Goal: Check status: Check status

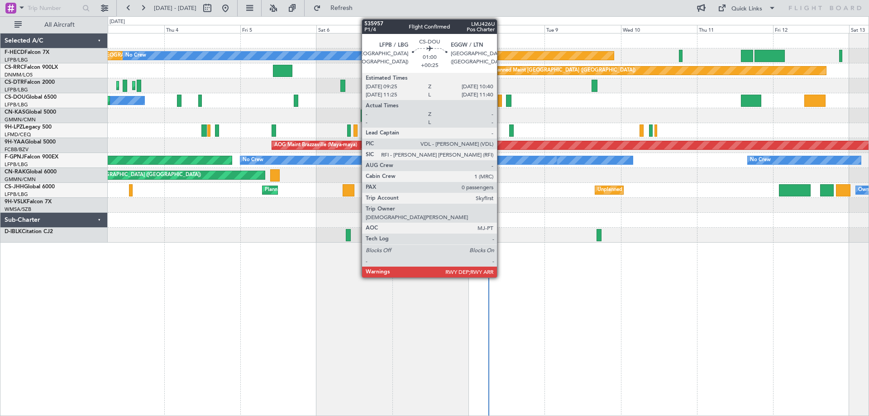
click at [501, 103] on div at bounding box center [500, 101] width 4 height 12
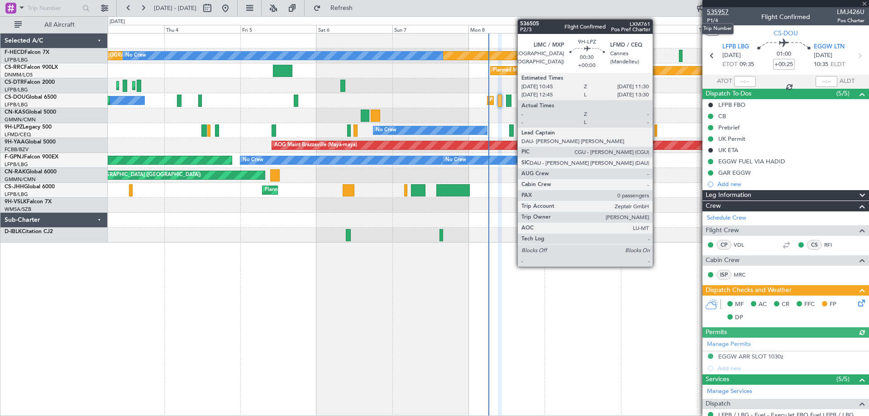
click at [717, 14] on span "535957" at bounding box center [718, 12] width 22 height 10
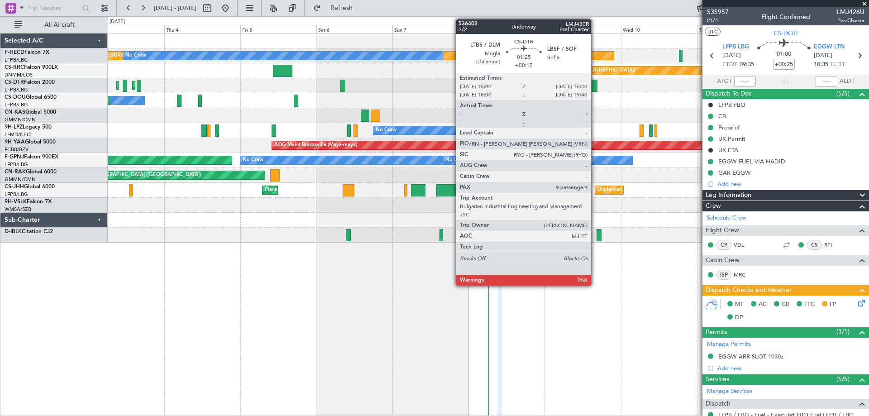
click at [595, 86] on div at bounding box center [593, 86] width 5 height 12
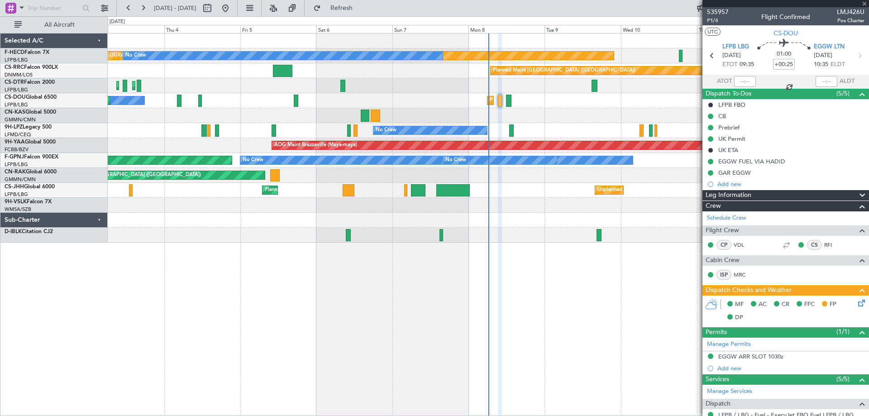
type input "+00:15"
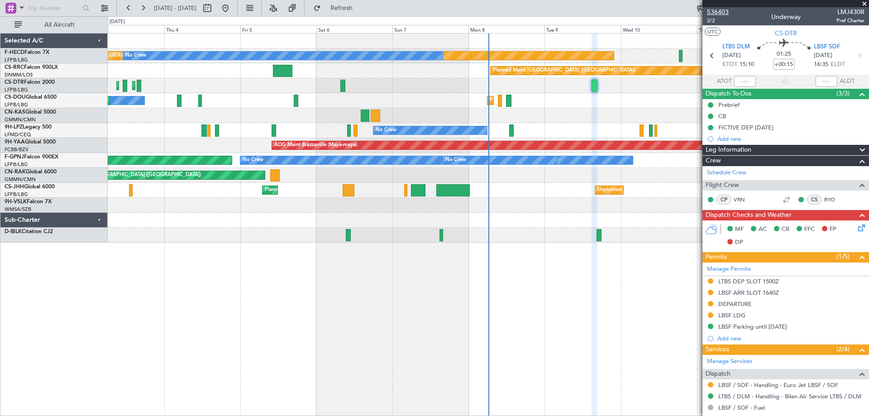
click at [722, 10] on span "536403" at bounding box center [718, 12] width 22 height 10
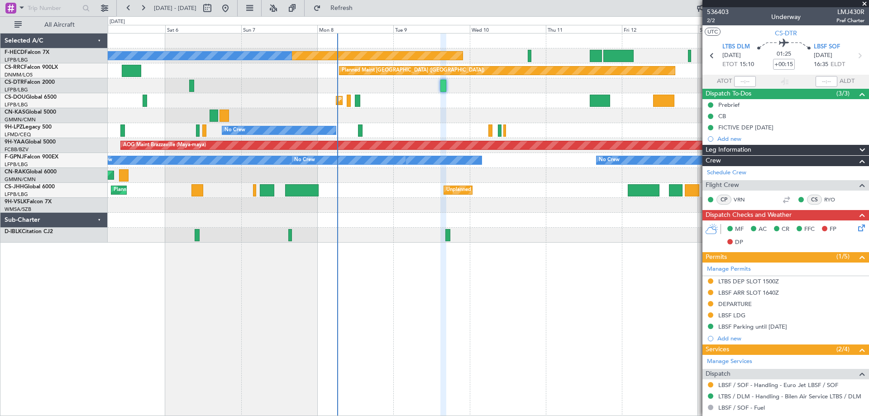
click at [462, 105] on div "Planned Maint [GEOGRAPHIC_DATA] ([GEOGRAPHIC_DATA]) Planned Maint [GEOGRAPHIC_D…" at bounding box center [488, 100] width 761 height 15
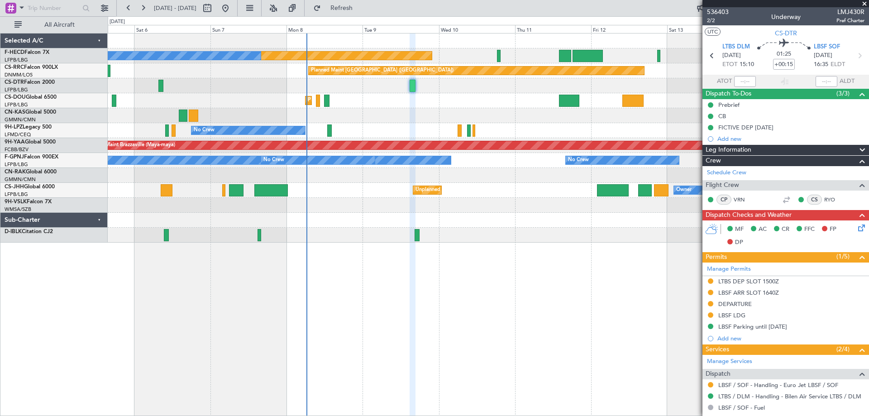
click at [295, 117] on div at bounding box center [488, 115] width 761 height 15
click at [863, 4] on span at bounding box center [864, 4] width 9 height 8
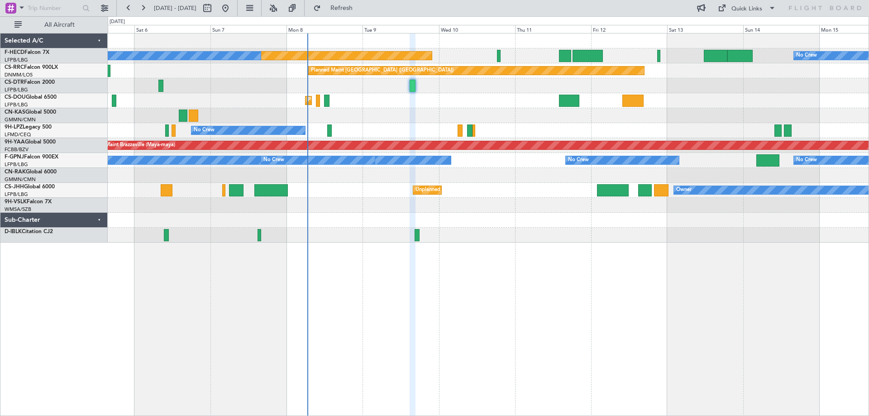
type input "0"
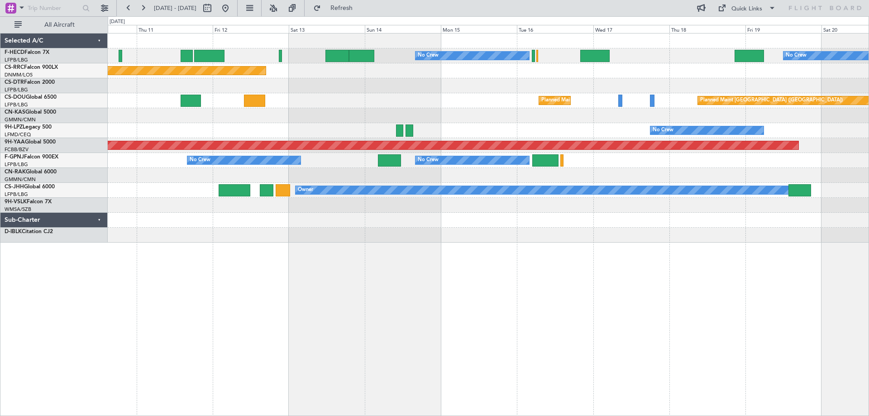
click at [383, 57] on div "No Crew No Crew Planned Maint [GEOGRAPHIC_DATA] ([GEOGRAPHIC_DATA]) Planned Mai…" at bounding box center [488, 137] width 761 height 209
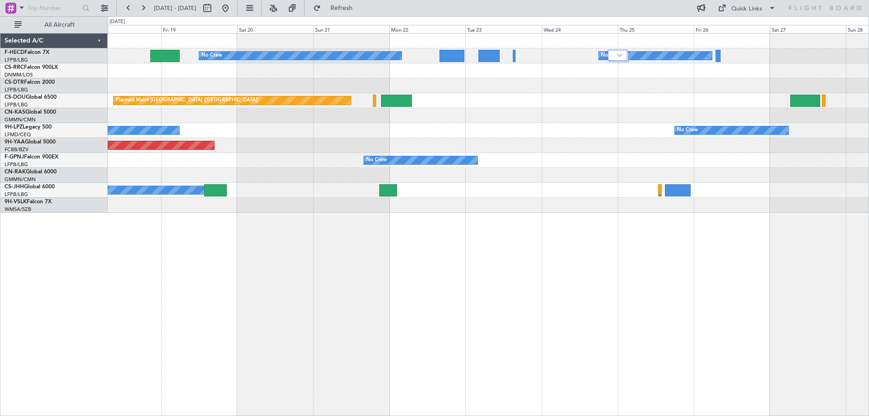
click at [500, 131] on div "No Crew No Crew" at bounding box center [488, 130] width 761 height 15
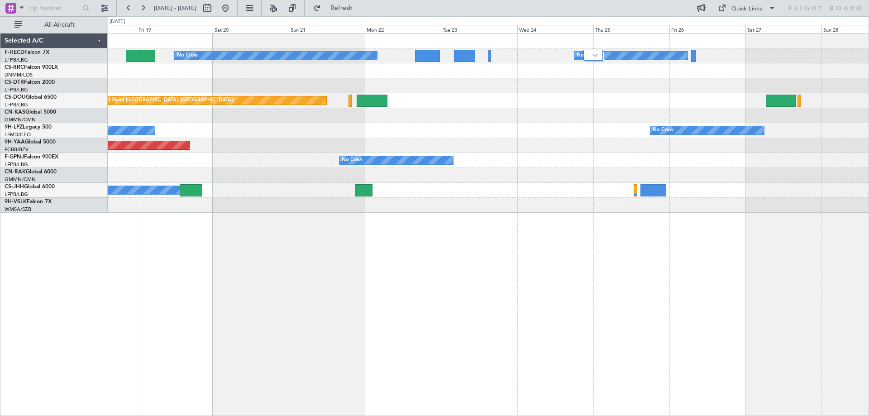
click at [520, 105] on div "No Crew No Crew No Crew Planned Maint [GEOGRAPHIC_DATA] ([GEOGRAPHIC_DATA]) Pla…" at bounding box center [488, 122] width 761 height 179
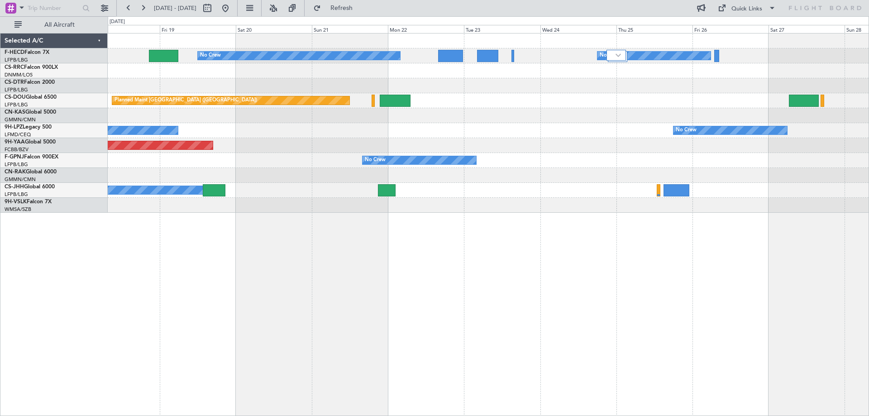
click at [398, 131] on div "No Crew No Crew" at bounding box center [488, 130] width 761 height 15
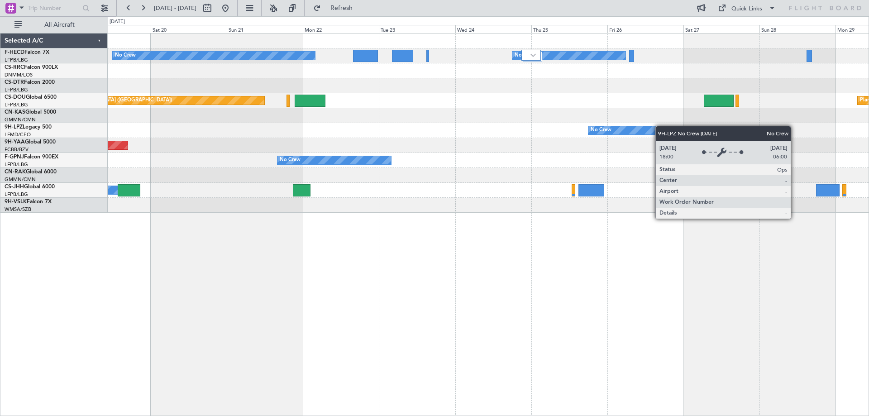
click at [552, 128] on div "No Crew No Crew Planned Maint [GEOGRAPHIC_DATA] ([GEOGRAPHIC_DATA]) Planned Mai…" at bounding box center [488, 122] width 761 height 179
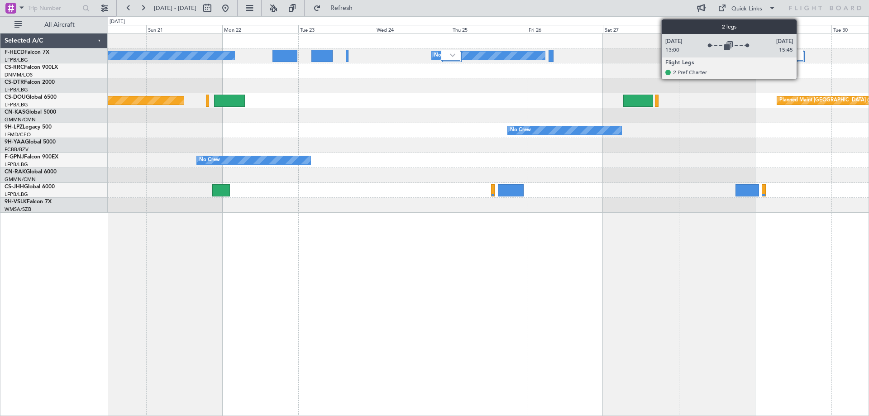
click at [800, 51] on div at bounding box center [799, 55] width 8 height 11
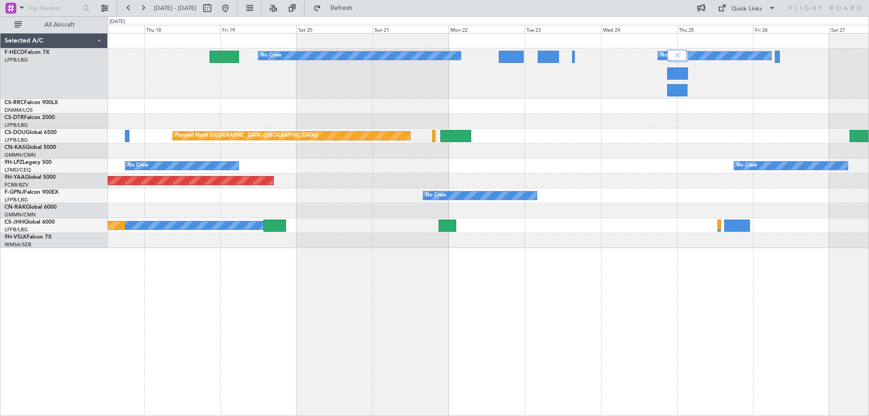
click at [625, 136] on div "Planned Maint [GEOGRAPHIC_DATA] ([GEOGRAPHIC_DATA]) Planned Maint [GEOGRAPHIC_D…" at bounding box center [488, 135] width 761 height 15
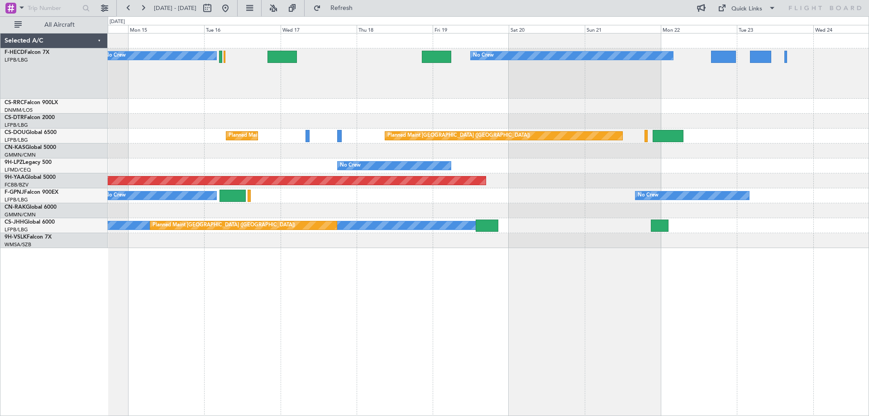
click at [344, 130] on div "No Crew No Crew No Crew Planned Maint [GEOGRAPHIC_DATA] ([GEOGRAPHIC_DATA]) Pla…" at bounding box center [488, 140] width 761 height 214
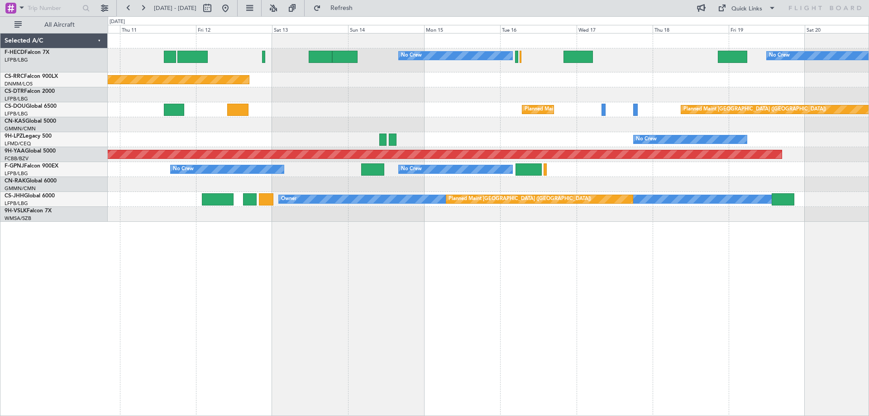
click at [361, 107] on div "No Crew No Crew Planned Maint [GEOGRAPHIC_DATA] ([GEOGRAPHIC_DATA]) Planned Mai…" at bounding box center [488, 127] width 761 height 188
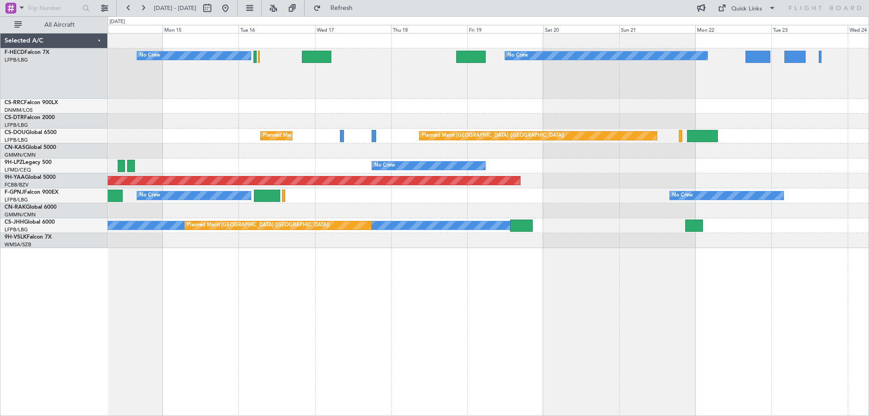
click at [667, 186] on div "No Crew No Crew No Crew Planned Maint [GEOGRAPHIC_DATA] ([GEOGRAPHIC_DATA]) Pla…" at bounding box center [488, 140] width 761 height 214
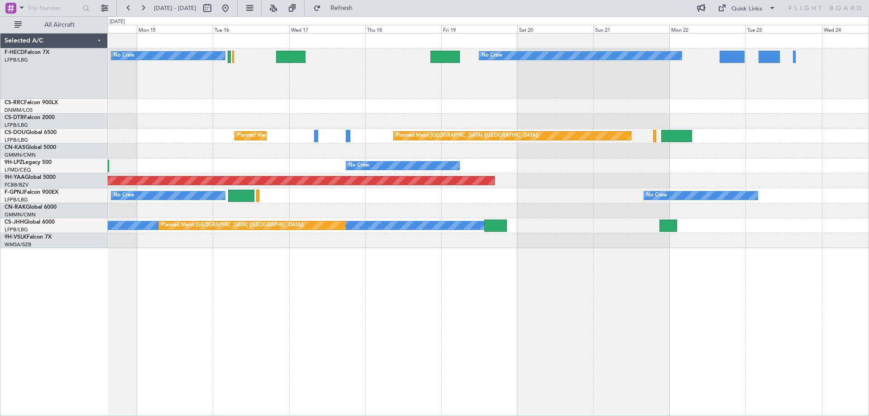
click at [652, 138] on div "Planned Maint [GEOGRAPHIC_DATA] ([GEOGRAPHIC_DATA]) Planned Maint [GEOGRAPHIC_D…" at bounding box center [488, 135] width 761 height 15
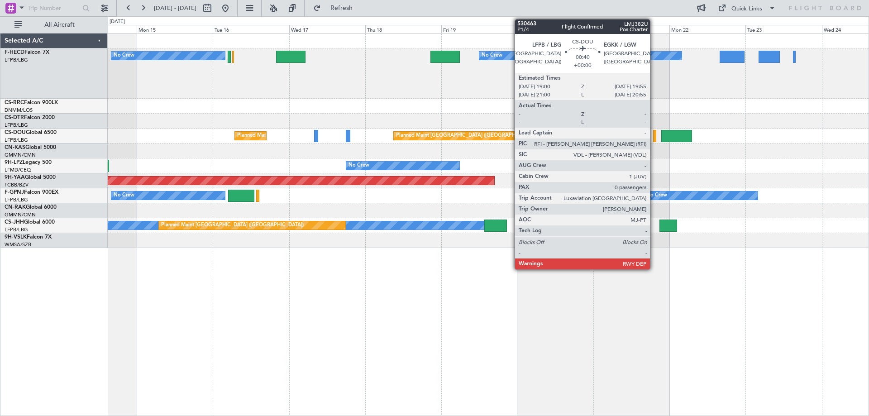
click at [654, 138] on div at bounding box center [654, 136] width 3 height 12
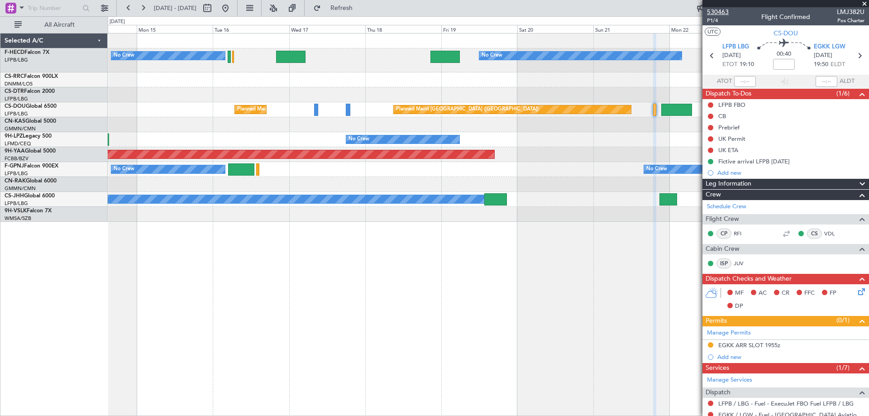
click at [719, 14] on span "530463" at bounding box center [718, 12] width 22 height 10
click at [711, 14] on span "530463" at bounding box center [718, 12] width 22 height 10
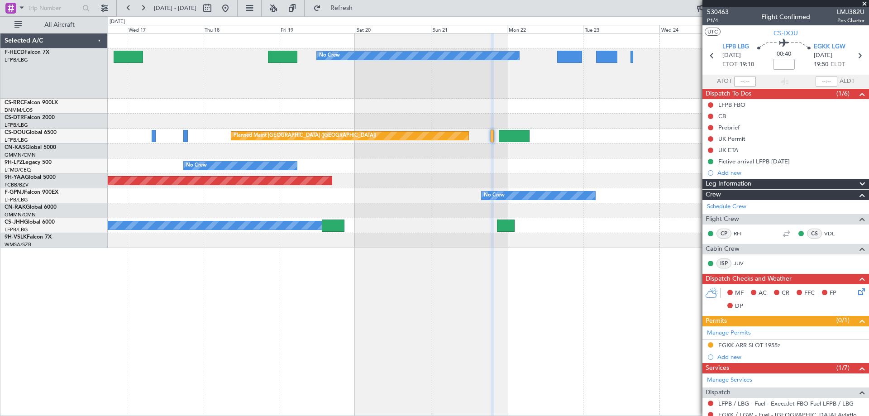
click at [619, 134] on div "No Crew No Crew No Crew Planned Maint [GEOGRAPHIC_DATA] ([GEOGRAPHIC_DATA]) Pla…" at bounding box center [488, 140] width 761 height 214
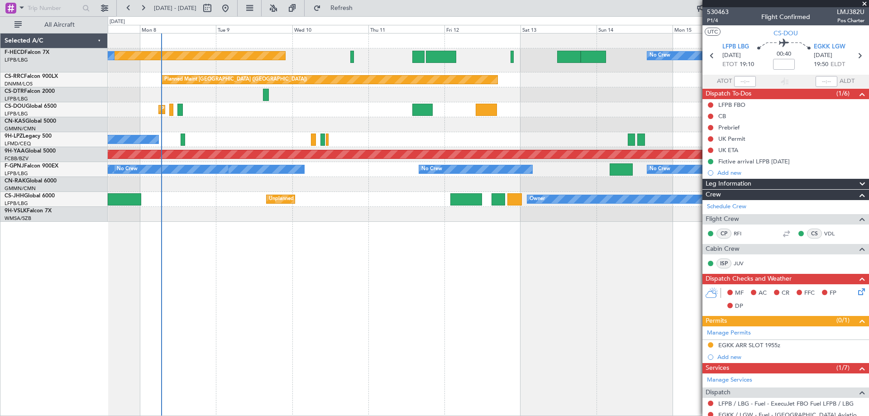
click at [445, 127] on div "No Crew Planned Maint [GEOGRAPHIC_DATA] ([GEOGRAPHIC_DATA]) No Crew No Crew Pla…" at bounding box center [488, 127] width 761 height 188
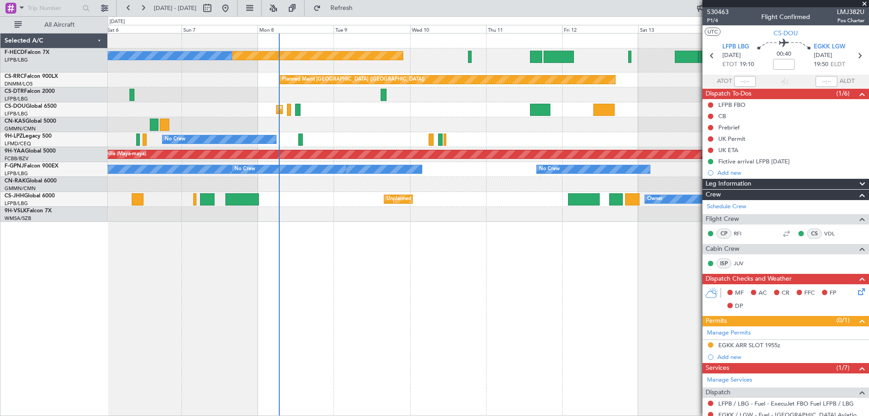
click at [418, 133] on div "No Crew Planned Maint [GEOGRAPHIC_DATA] ([GEOGRAPHIC_DATA]) No Crew Planned Mai…" at bounding box center [488, 127] width 761 height 188
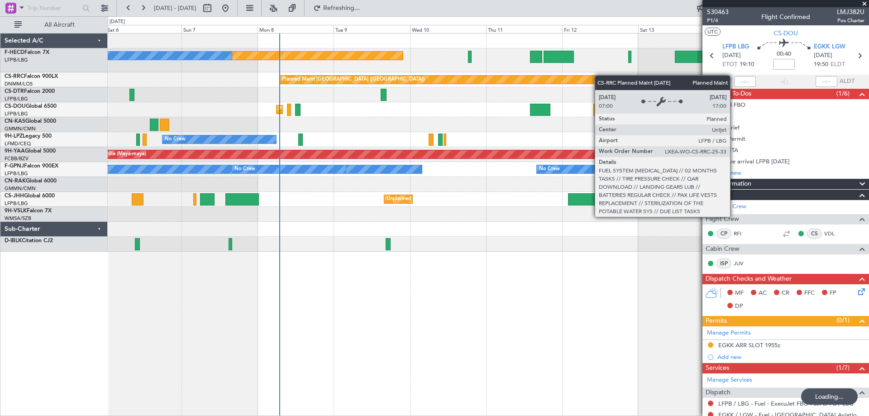
click at [286, 111] on div "No Crew Planned Maint [GEOGRAPHIC_DATA] ([GEOGRAPHIC_DATA]) No Crew Planned Mai…" at bounding box center [488, 142] width 761 height 218
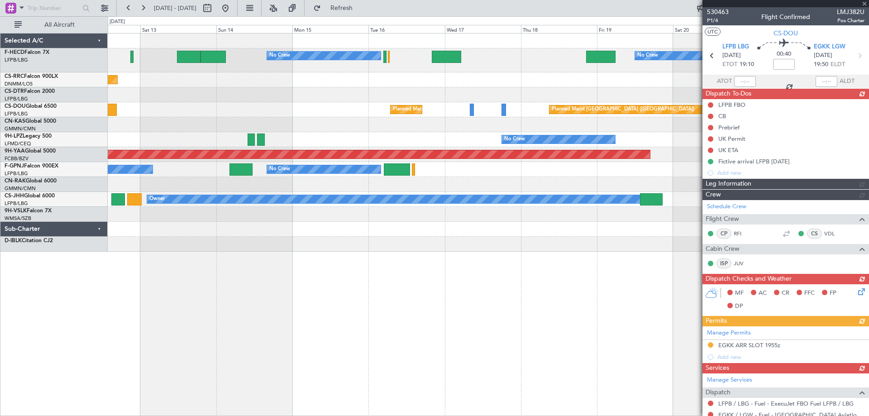
click at [265, 108] on div "No Crew No Crew No Crew Planned Maint [GEOGRAPHIC_DATA] ([GEOGRAPHIC_DATA]) Pla…" at bounding box center [488, 142] width 761 height 218
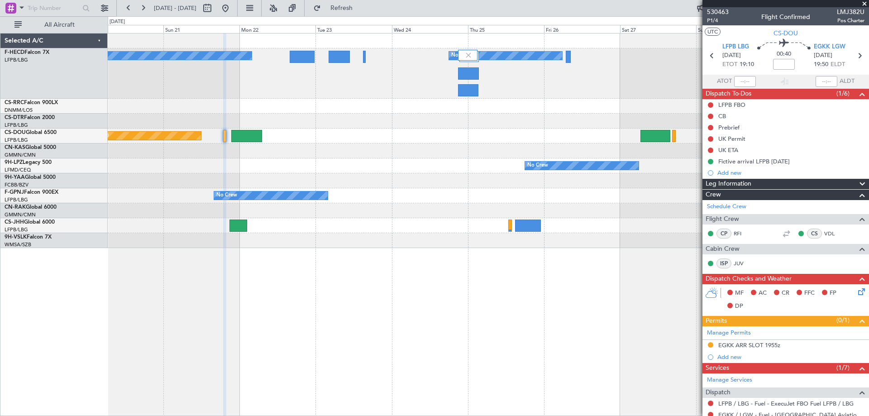
click at [351, 86] on div "No Crew No Crew No Crew" at bounding box center [488, 73] width 761 height 50
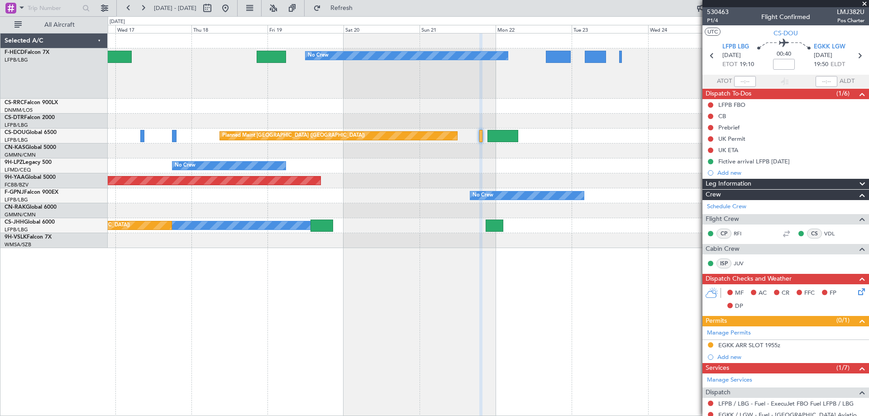
click at [530, 186] on div "No Crew No Crew No Crew Planned Maint [GEOGRAPHIC_DATA] ([GEOGRAPHIC_DATA]) Pla…" at bounding box center [488, 140] width 761 height 214
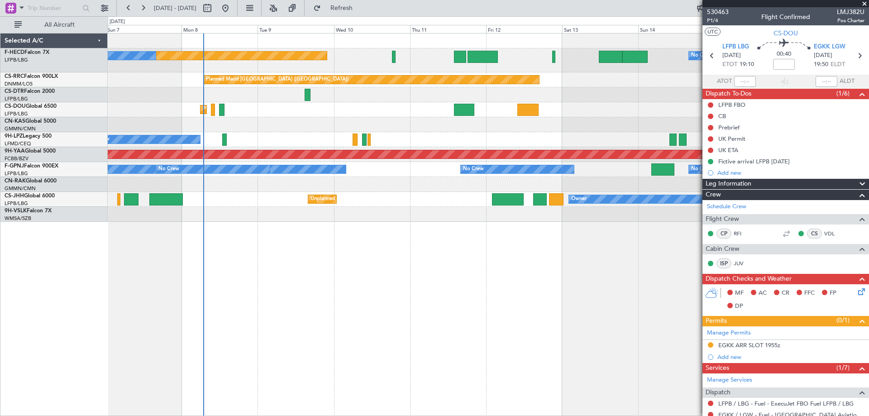
click at [580, 163] on div "No Crew Planned Maint [GEOGRAPHIC_DATA] ([GEOGRAPHIC_DATA]) No Crew No Crew Pla…" at bounding box center [488, 127] width 761 height 188
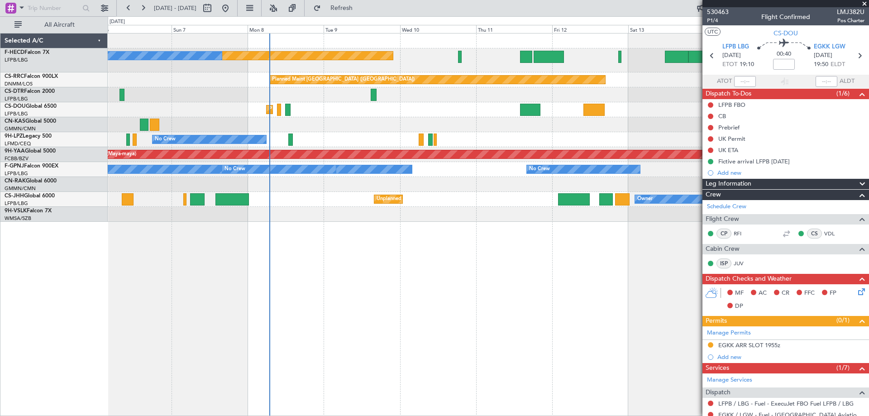
click at [435, 167] on div "No Crew Planned Maint [GEOGRAPHIC_DATA] ([GEOGRAPHIC_DATA]) No Crew Planned Mai…" at bounding box center [488, 127] width 761 height 188
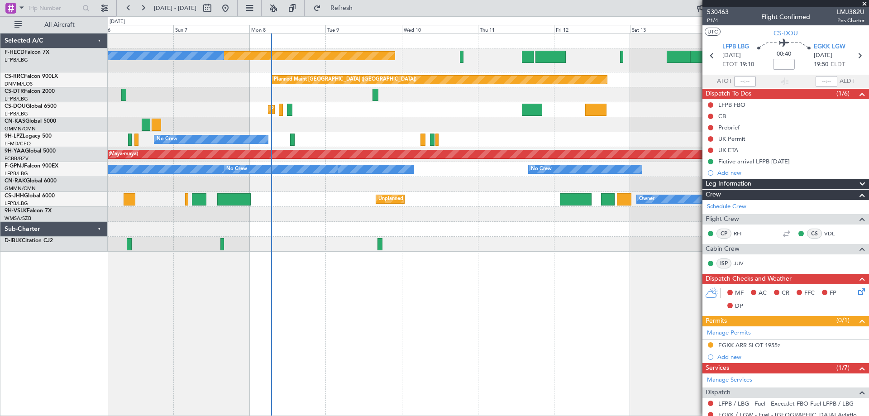
click at [866, 3] on span at bounding box center [864, 4] width 9 height 8
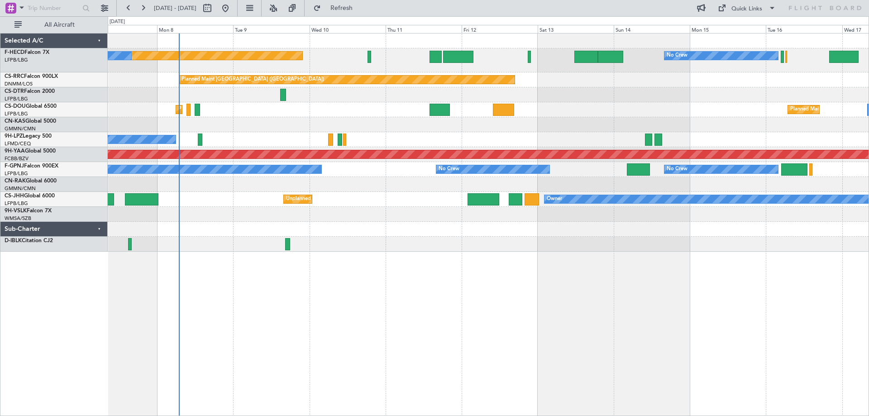
click at [572, 104] on div "Planned Maint [GEOGRAPHIC_DATA] ([GEOGRAPHIC_DATA]) Planned Maint [GEOGRAPHIC_D…" at bounding box center [488, 109] width 761 height 15
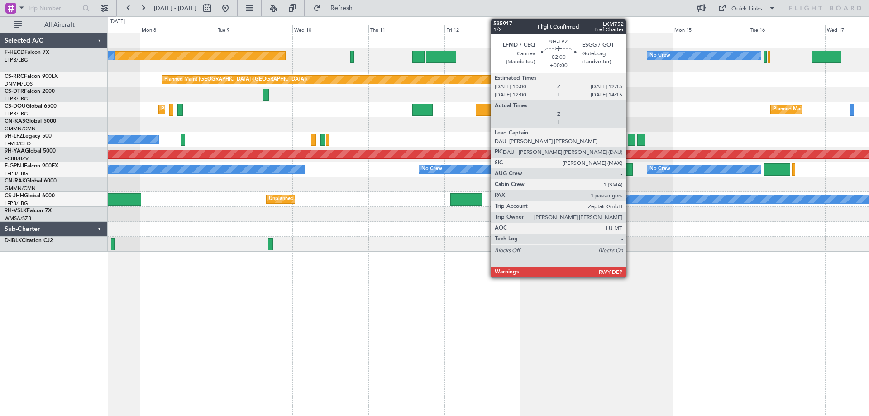
click at [630, 133] on div at bounding box center [631, 139] width 7 height 12
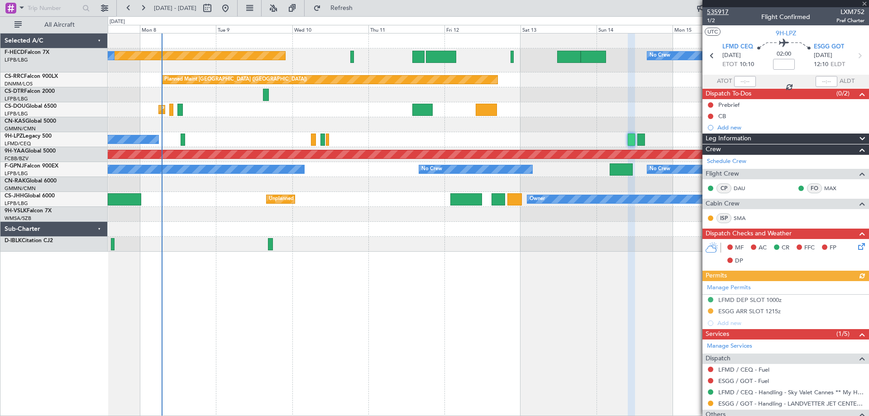
click at [722, 11] on span "535917" at bounding box center [718, 12] width 22 height 10
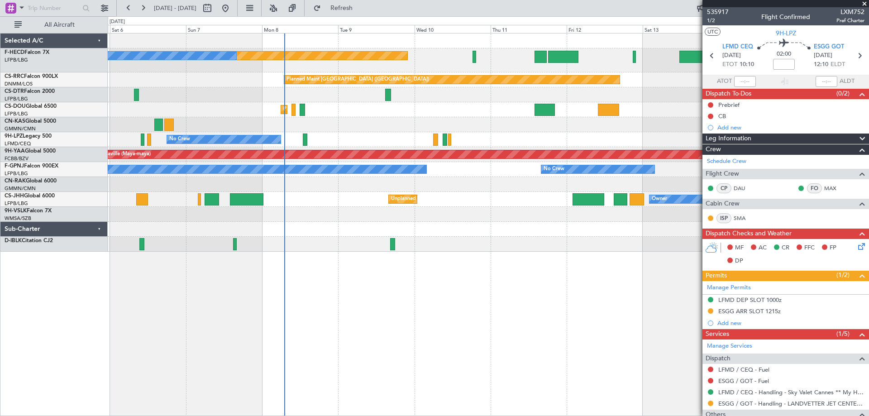
click at [401, 176] on div "Planned Maint [GEOGRAPHIC_DATA] ([GEOGRAPHIC_DATA]) No Crew No Crew Planned Mai…" at bounding box center [488, 142] width 761 height 218
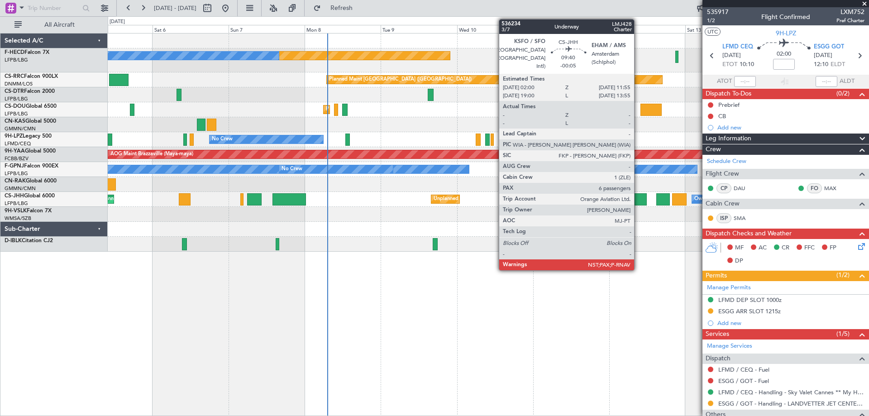
click at [615, 198] on div at bounding box center [631, 199] width 32 height 12
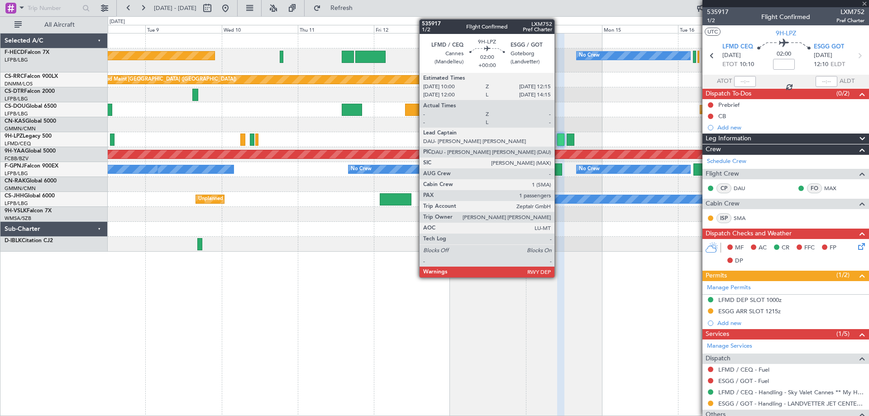
type input "-00:05"
type input "7"
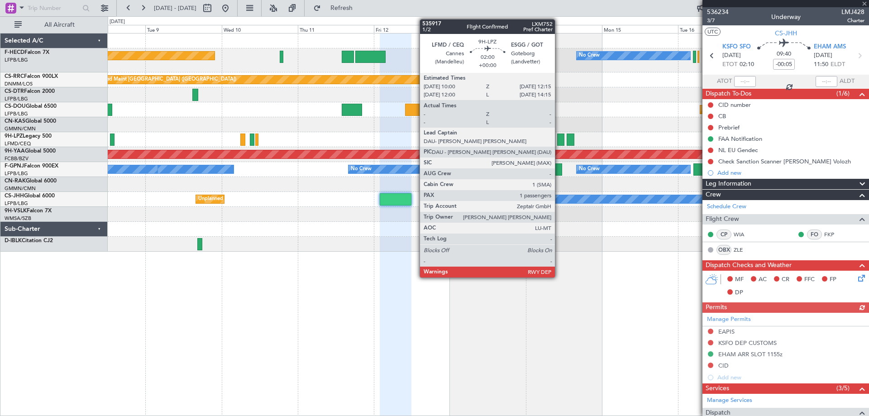
click at [559, 139] on div at bounding box center [560, 139] width 7 height 12
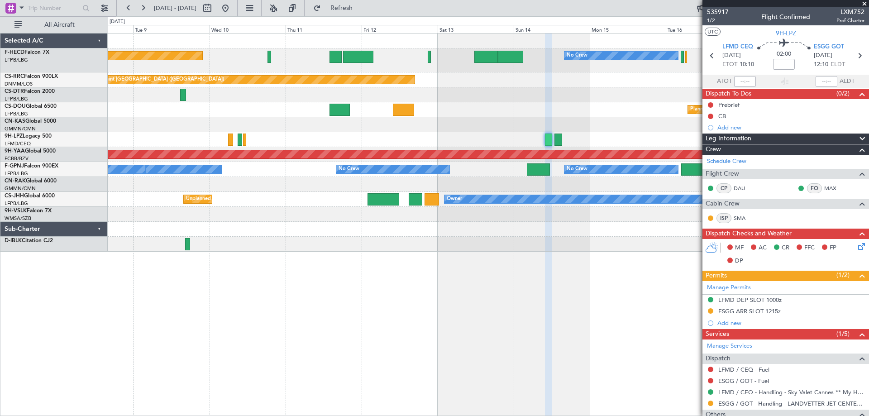
click at [457, 106] on div "Planned Maint [GEOGRAPHIC_DATA] ([GEOGRAPHIC_DATA]) Planned Maint [GEOGRAPHIC_D…" at bounding box center [488, 109] width 761 height 15
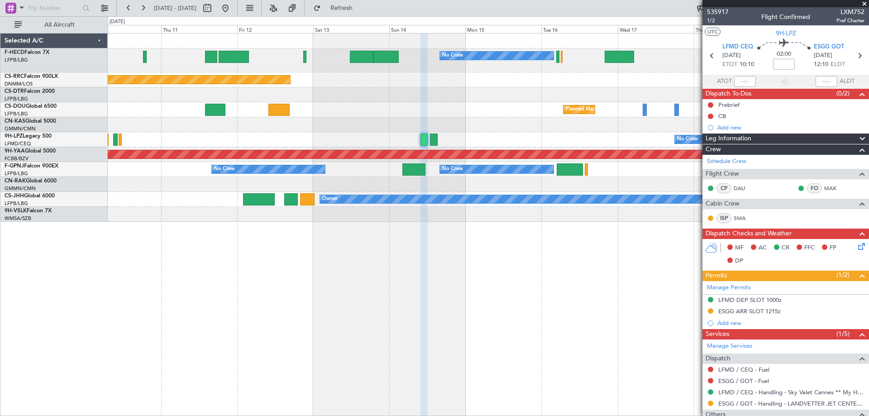
click at [866, 4] on span at bounding box center [864, 4] width 9 height 8
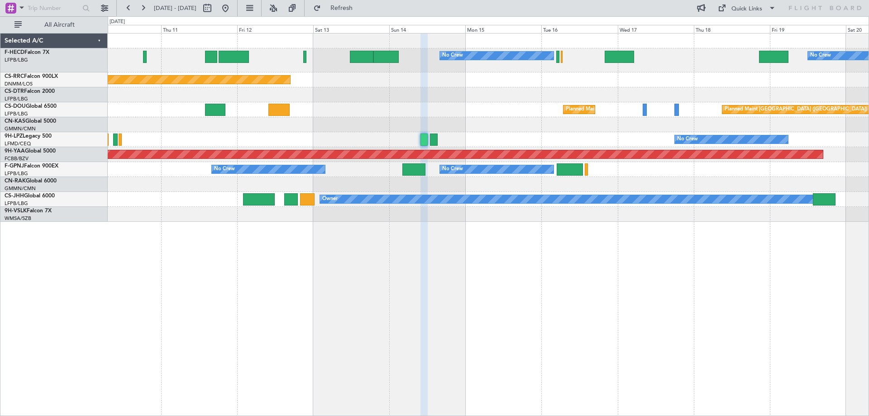
type input "0"
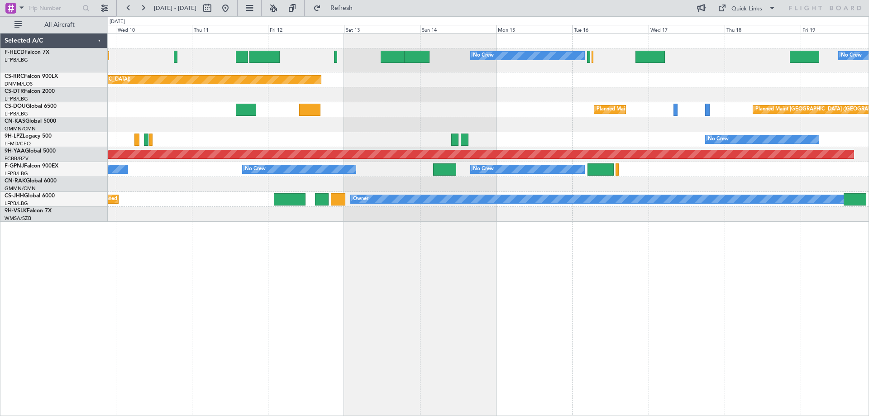
click at [475, 151] on div "No Crew No Crew Planned Maint [GEOGRAPHIC_DATA] ([GEOGRAPHIC_DATA]) No Crew Pla…" at bounding box center [488, 127] width 761 height 188
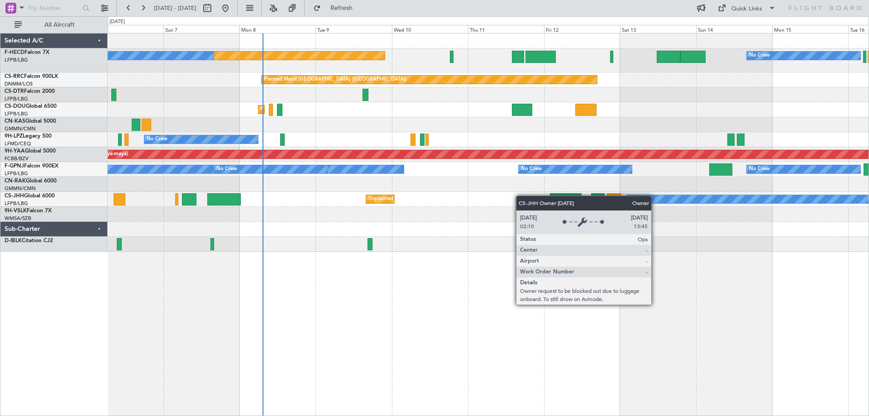
click at [687, 209] on div "No Crew Planned Maint [GEOGRAPHIC_DATA] ([GEOGRAPHIC_DATA]) No Crew Planned Mai…" at bounding box center [488, 142] width 761 height 218
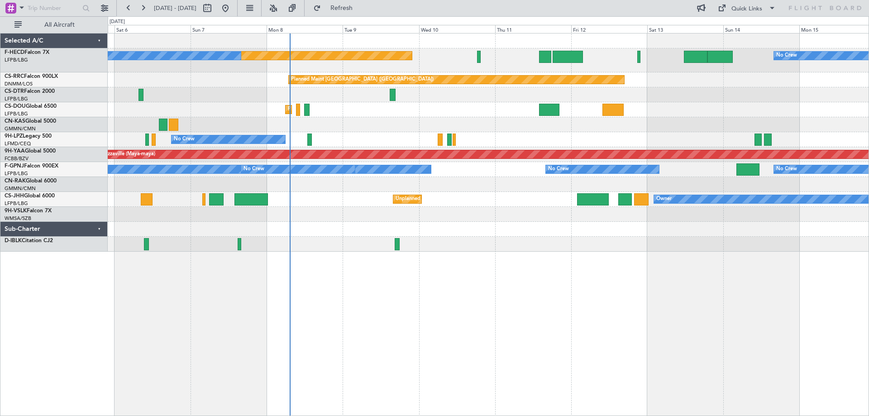
click at [519, 224] on div at bounding box center [488, 229] width 761 height 15
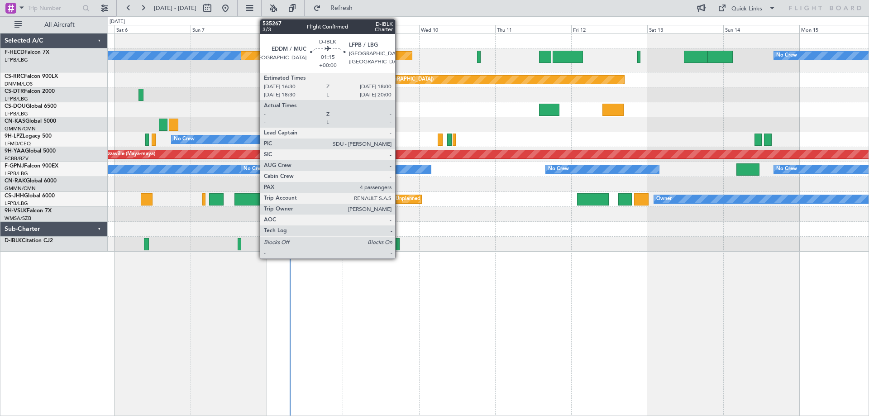
click at [399, 245] on div at bounding box center [397, 244] width 5 height 12
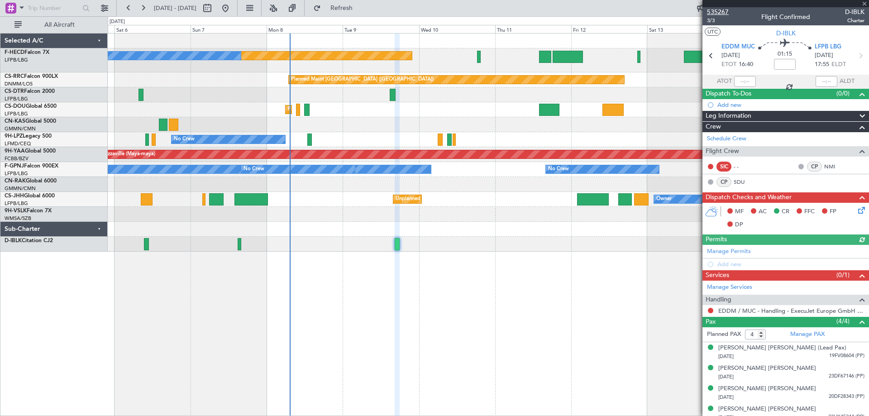
click at [714, 7] on span "535267" at bounding box center [718, 12] width 22 height 10
click at [221, 138] on div "Planned Maint [GEOGRAPHIC_DATA] ([GEOGRAPHIC_DATA]) No Crew No Crew Planned Mai…" at bounding box center [488, 142] width 761 height 218
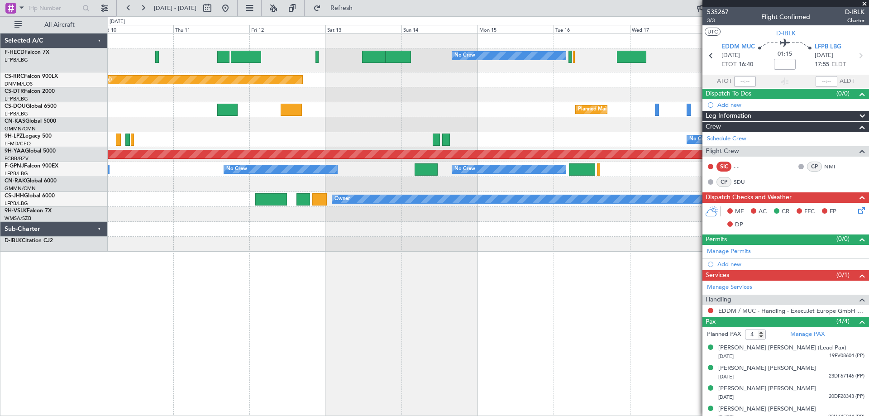
click at [219, 119] on div "No Crew No Crew Planned Maint [GEOGRAPHIC_DATA] ([GEOGRAPHIC_DATA]) No Crew Pla…" at bounding box center [488, 142] width 761 height 218
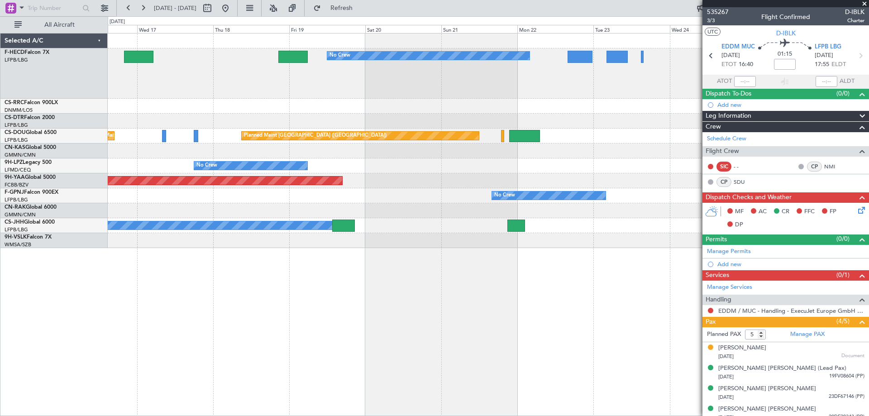
click at [360, 237] on div "No Crew No Crew No Crew Planned Maint [GEOGRAPHIC_DATA] ([GEOGRAPHIC_DATA]) Pla…" at bounding box center [488, 224] width 761 height 383
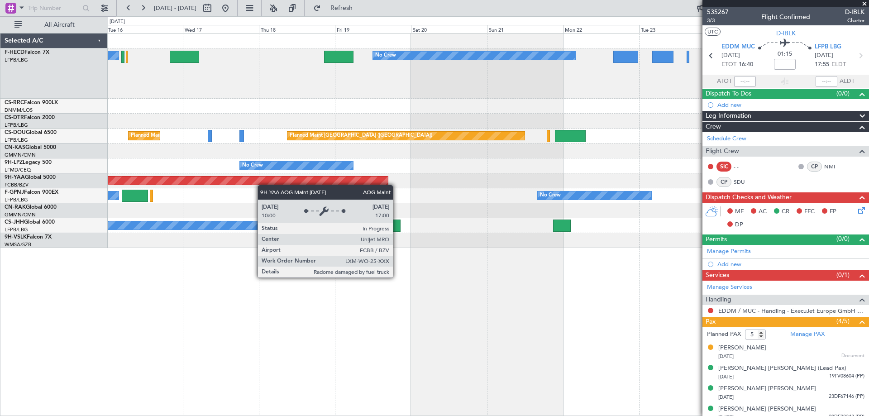
click at [458, 188] on div "AOG Maint Brazzaville (Maya-maya)" at bounding box center [488, 180] width 761 height 15
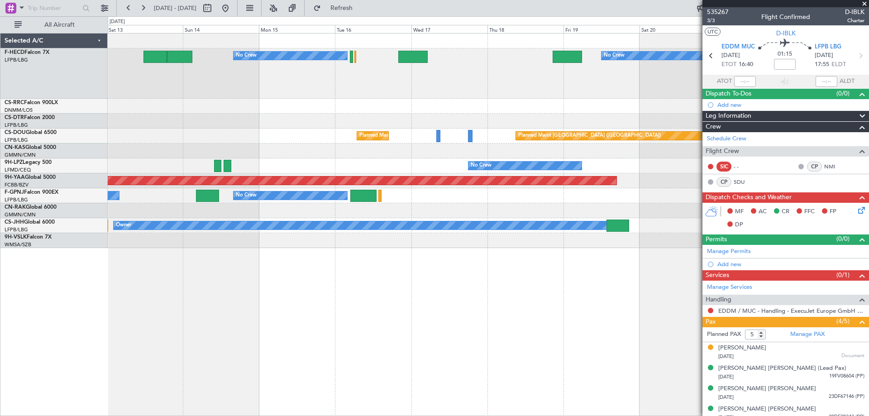
click at [354, 265] on div "No Crew No Crew No Crew Planned Maint [GEOGRAPHIC_DATA] ([GEOGRAPHIC_DATA]) Pla…" at bounding box center [488, 224] width 761 height 383
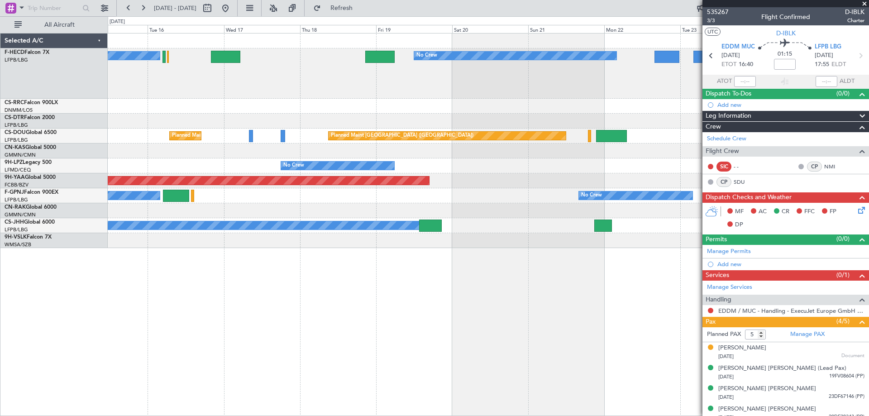
click at [364, 240] on div at bounding box center [488, 240] width 761 height 15
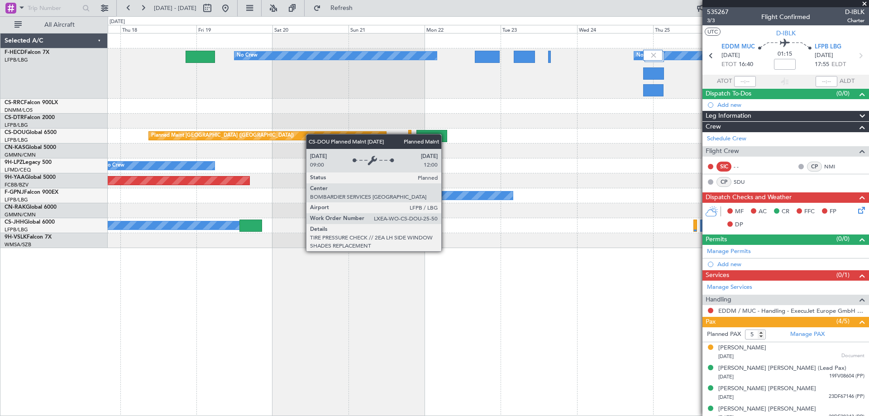
click at [257, 142] on div "No Crew No Crew No Crew Planned Maint [GEOGRAPHIC_DATA] ([GEOGRAPHIC_DATA]) Pla…" at bounding box center [488, 140] width 761 height 214
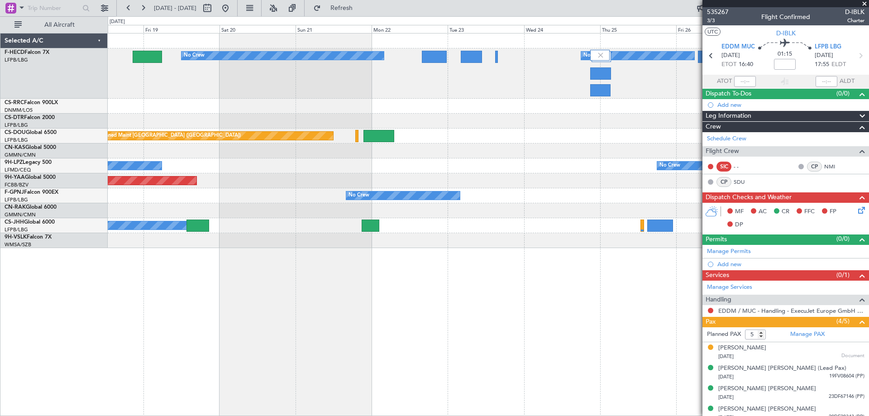
click at [230, 142] on div "No Crew No Crew No Crew Planned Maint [GEOGRAPHIC_DATA] ([GEOGRAPHIC_DATA]) Pla…" at bounding box center [488, 140] width 761 height 214
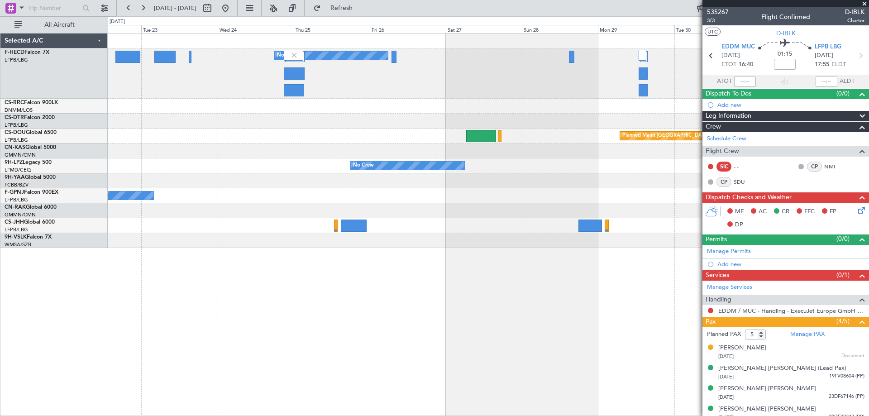
click at [428, 178] on div "No Crew No Crew No Crew Planned Maint [GEOGRAPHIC_DATA] ([GEOGRAPHIC_DATA]) Pla…" at bounding box center [488, 140] width 761 height 214
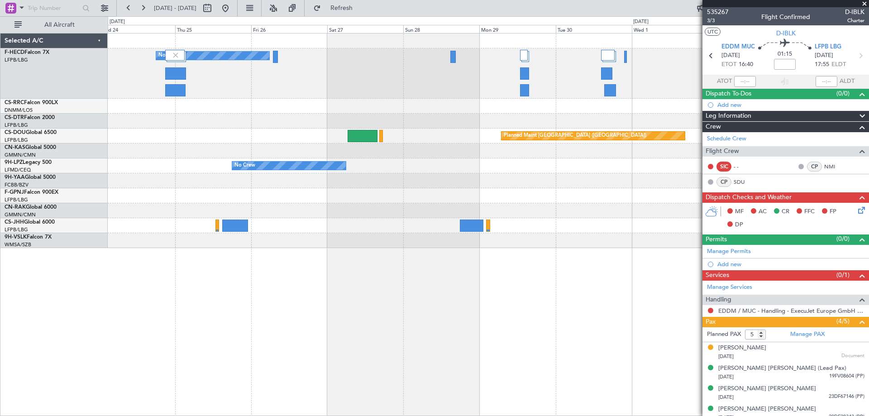
click at [454, 182] on div at bounding box center [488, 180] width 761 height 15
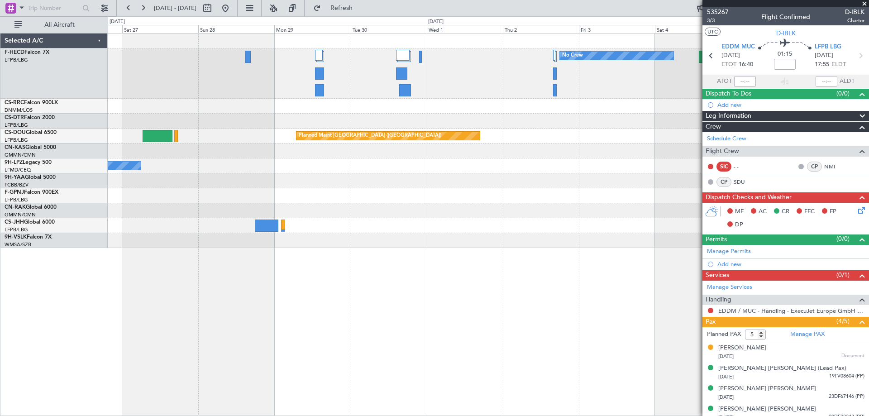
click at [317, 203] on div "No Crew No Crew Planned Maint [GEOGRAPHIC_DATA] ([GEOGRAPHIC_DATA]) No Crew Pla…" at bounding box center [488, 140] width 761 height 214
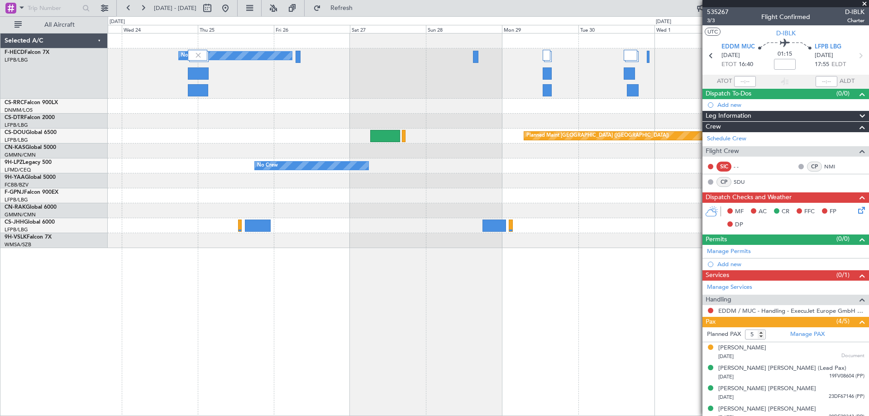
click at [532, 238] on div "No Crew No Crew No Crew Planned Maint [GEOGRAPHIC_DATA] ([GEOGRAPHIC_DATA]) Pla…" at bounding box center [488, 140] width 761 height 214
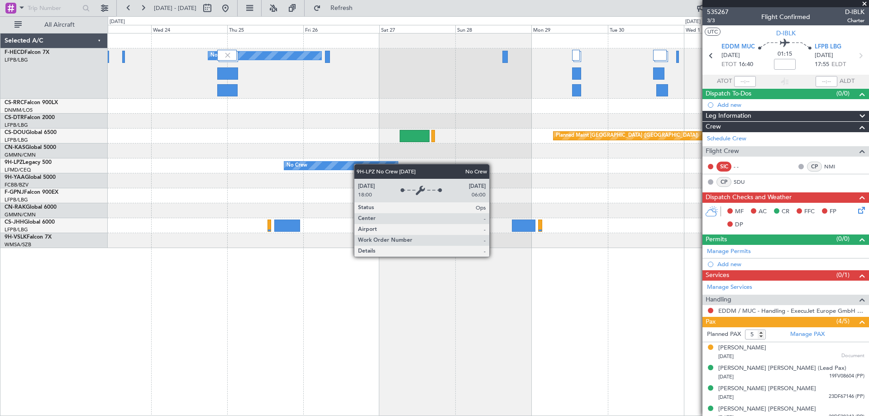
click at [558, 214] on div "No Crew No Crew No Crew Planned Maint [GEOGRAPHIC_DATA] ([GEOGRAPHIC_DATA]) Pla…" at bounding box center [488, 140] width 761 height 214
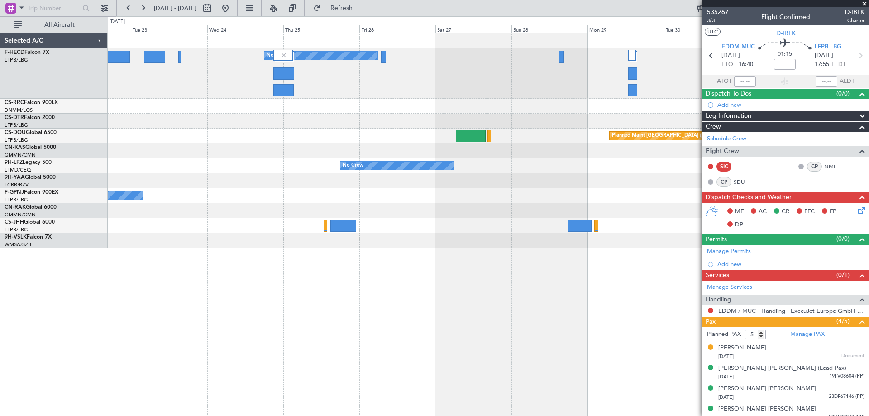
click at [376, 122] on div at bounding box center [488, 121] width 761 height 15
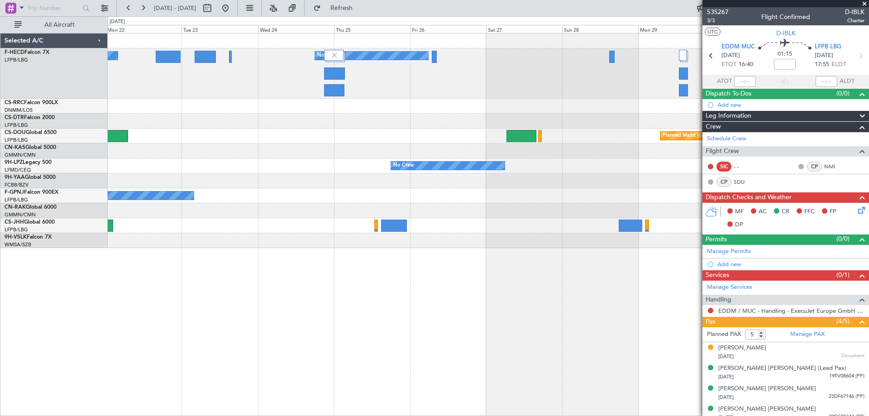
click at [447, 222] on div "No Crew No Crew No Crew Planned Maint [GEOGRAPHIC_DATA] ([GEOGRAPHIC_DATA]) Pla…" at bounding box center [488, 140] width 761 height 214
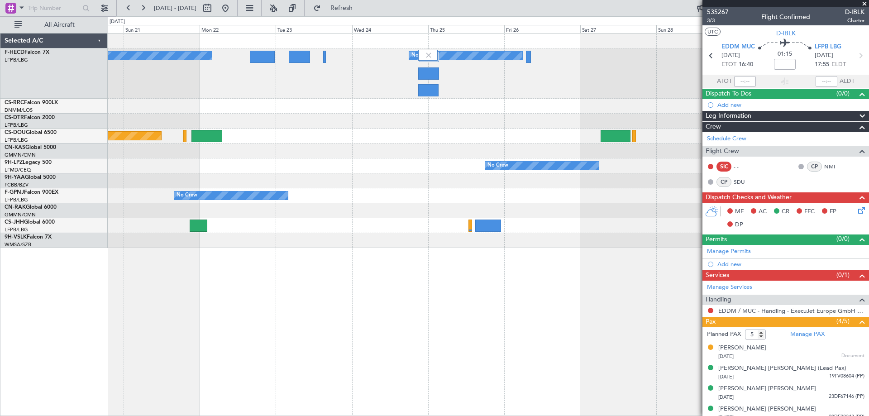
click at [451, 231] on div "No Crew No Crew No Crew Planned Maint [GEOGRAPHIC_DATA] ([GEOGRAPHIC_DATA]) Pla…" at bounding box center [488, 140] width 761 height 214
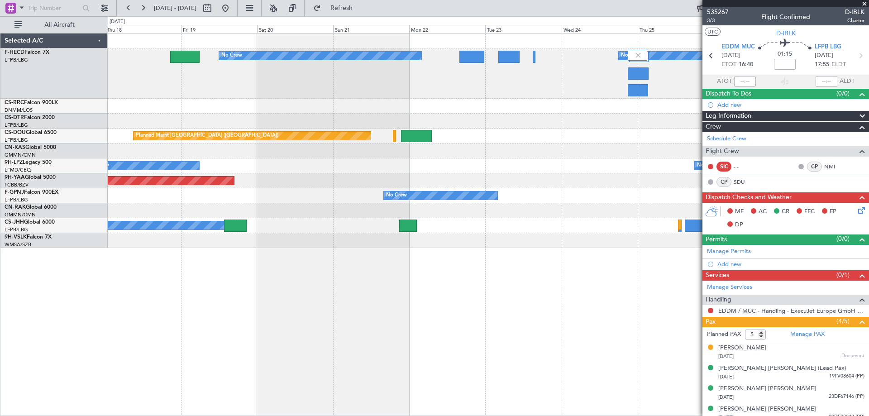
click at [480, 252] on div "No Crew No Crew No Crew Planned Maint [GEOGRAPHIC_DATA] ([GEOGRAPHIC_DATA]) Pla…" at bounding box center [488, 224] width 761 height 383
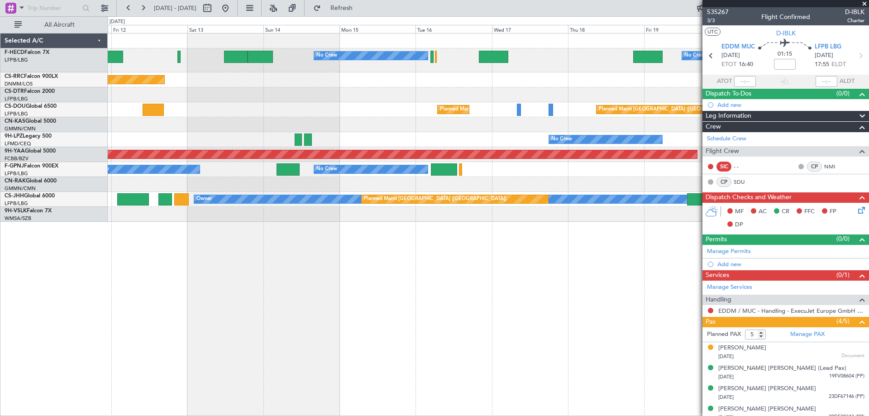
click at [393, 239] on div "No Crew No Crew Planned Maint [GEOGRAPHIC_DATA] ([GEOGRAPHIC_DATA]) Planned Mai…" at bounding box center [488, 224] width 761 height 383
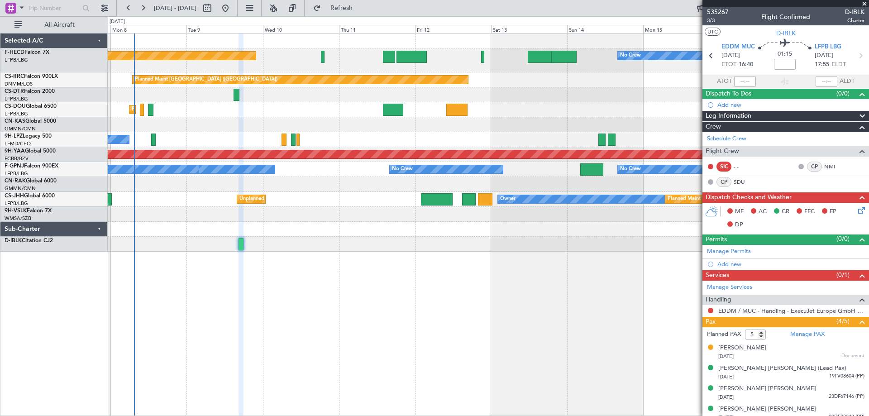
click at [342, 206] on div "Owner Planned Maint [GEOGRAPHIC_DATA] ([GEOGRAPHIC_DATA]) Unplanned Maint [GEOG…" at bounding box center [488, 199] width 761 height 15
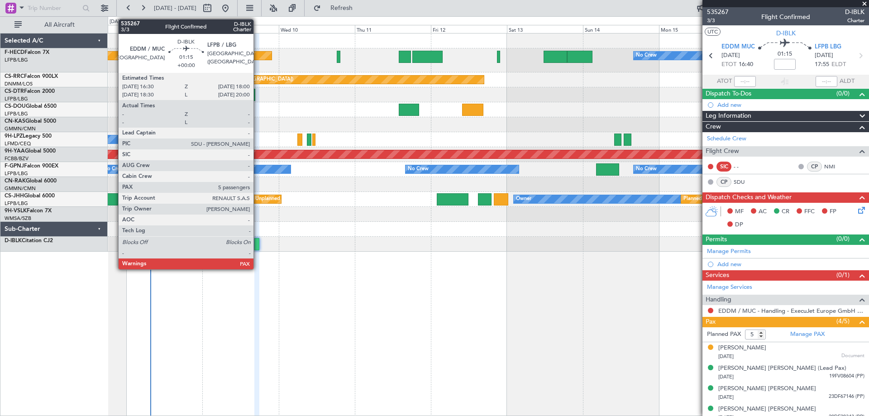
click at [257, 247] on div at bounding box center [256, 244] width 5 height 12
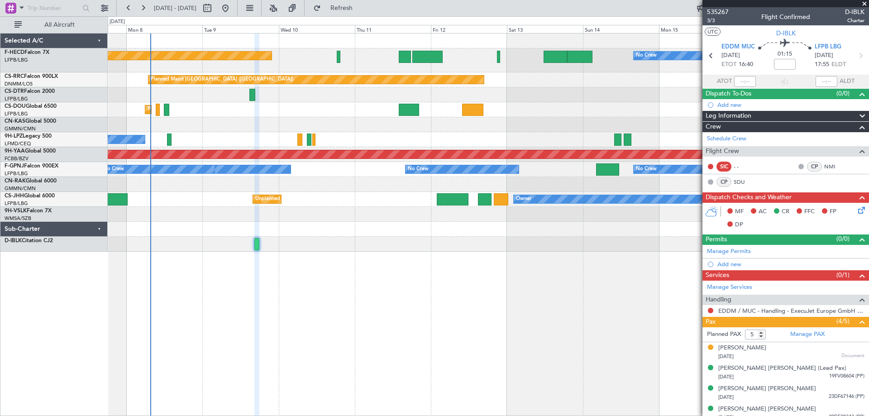
click at [865, 5] on span at bounding box center [864, 4] width 9 height 8
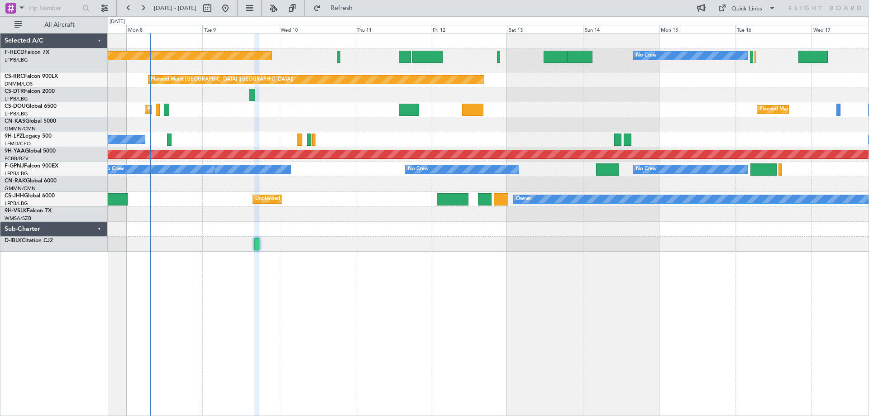
type input "0"
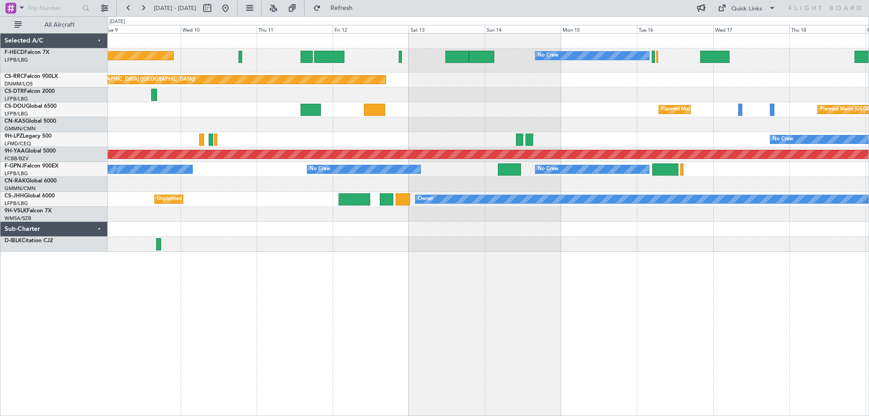
click at [595, 133] on div "Planned Maint [GEOGRAPHIC_DATA] ([GEOGRAPHIC_DATA]) No Crew No Crew No Crew Pla…" at bounding box center [488, 142] width 761 height 218
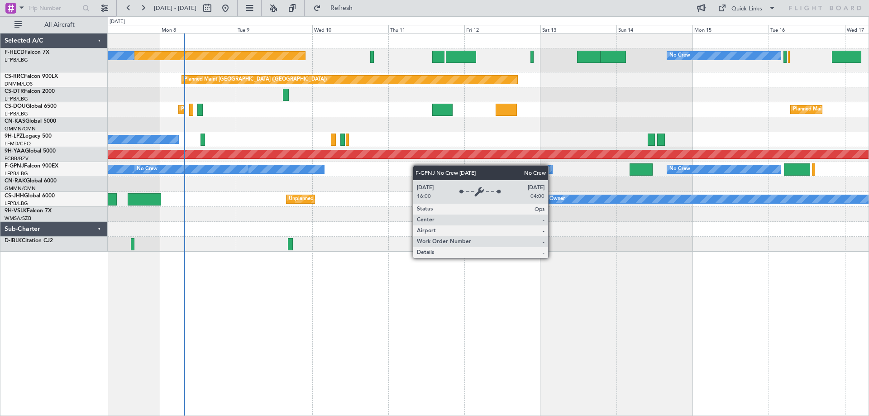
click at [480, 171] on div "Planned Maint [GEOGRAPHIC_DATA] ([GEOGRAPHIC_DATA]) No Crew No Crew No Crew Pla…" at bounding box center [488, 142] width 761 height 218
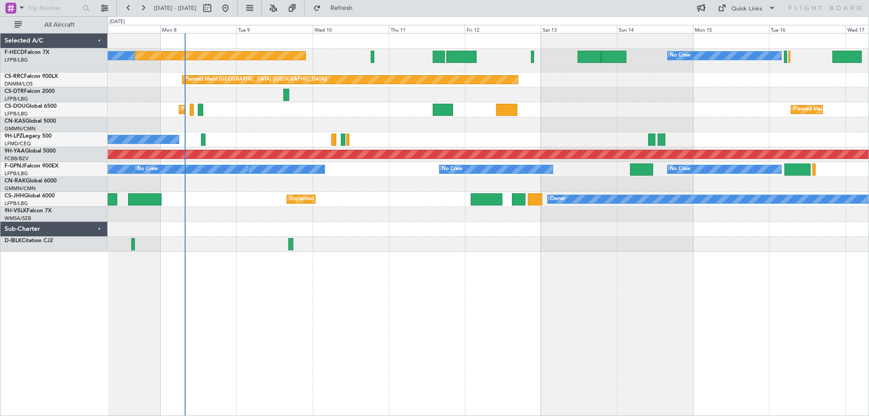
click at [618, 81] on div "Planned Maint [GEOGRAPHIC_DATA] ([GEOGRAPHIC_DATA])" at bounding box center [488, 79] width 761 height 15
